Goal: Check status: Check status

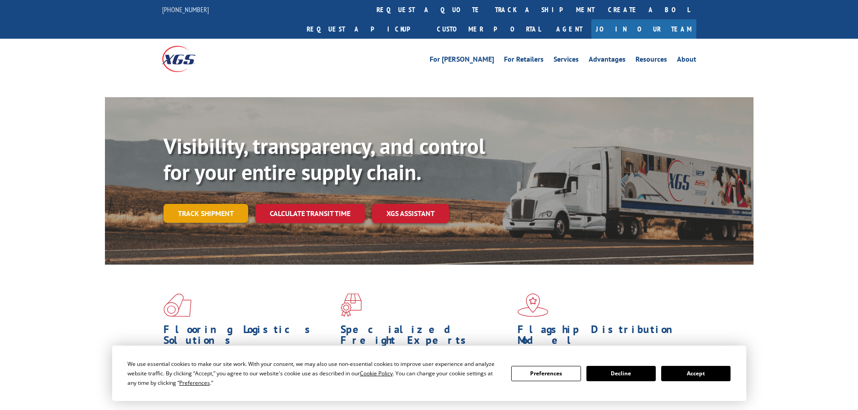
click at [208, 201] on div "Visibility, transparency, and control for your entire supply chain. Track shipm…" at bounding box center [458, 196] width 590 height 126
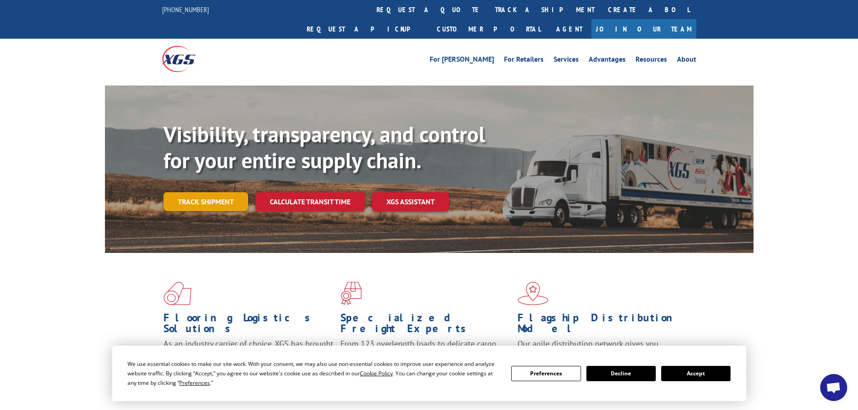
click at [231, 192] on link "Track shipment" at bounding box center [205, 201] width 85 height 19
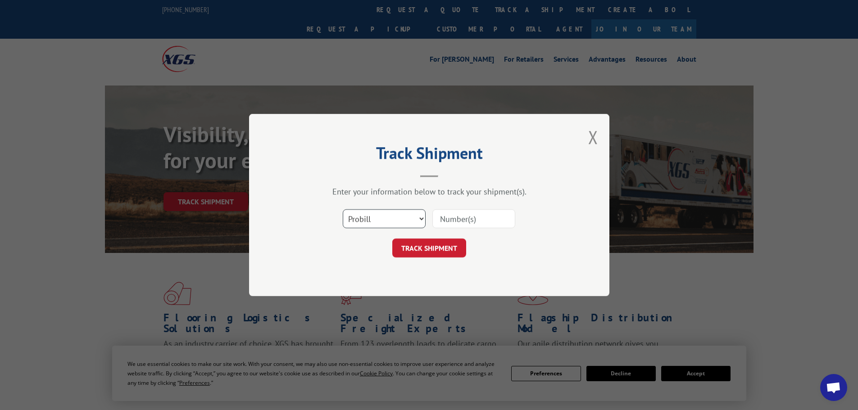
drag, startPoint x: 393, startPoint y: 222, endPoint x: 361, endPoint y: 214, distance: 32.5
click at [392, 221] on select "Select category... Probill BOL PO" at bounding box center [384, 218] width 83 height 19
select select "po"
click at [343, 209] on select "Select category... Probill BOL PO" at bounding box center [384, 218] width 83 height 19
paste input "29521919"
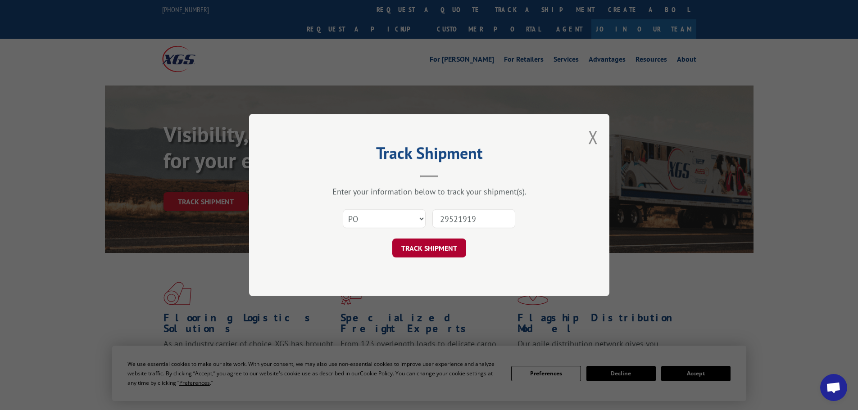
type input "29521919"
click at [444, 252] on button "TRACK SHIPMENT" at bounding box center [429, 248] width 74 height 19
